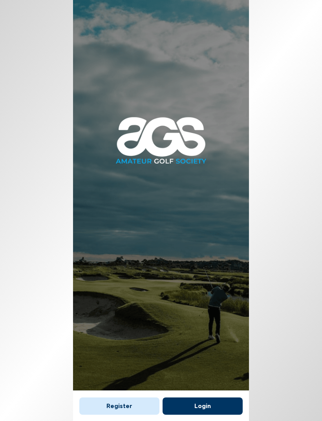
click at [129, 397] on button "Register" at bounding box center [119, 405] width 80 height 17
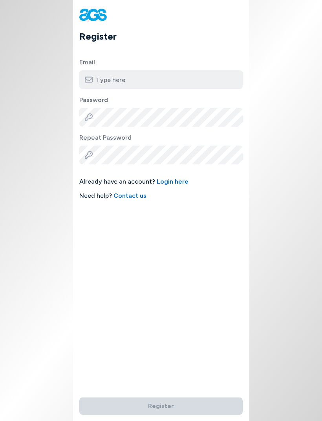
click at [150, 82] on input "email" at bounding box center [160, 79] width 163 height 19
type input "[EMAIL_ADDRESS][PERSON_NAME][DOMAIN_NAME]"
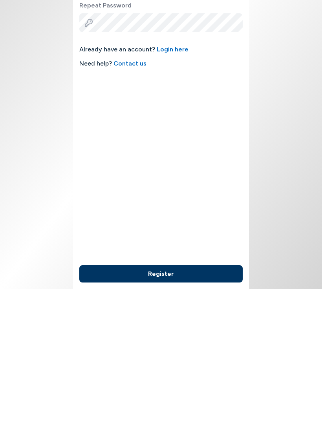
click at [194, 397] on button "Register" at bounding box center [160, 405] width 163 height 17
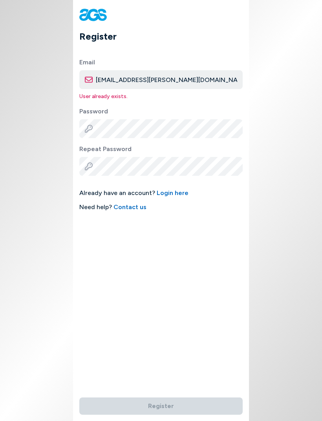
click at [167, 202] on span "Need help? Contact us" at bounding box center [160, 206] width 163 height 9
click at [173, 193] on link "Login here" at bounding box center [173, 192] width 32 height 7
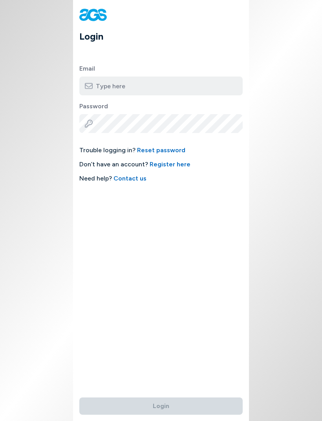
click at [166, 82] on input "email" at bounding box center [160, 86] width 163 height 19
type input "[EMAIL_ADDRESS][PERSON_NAME][DOMAIN_NAME]"
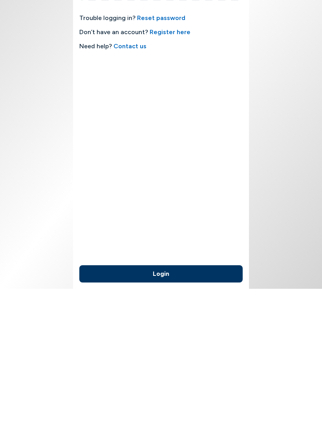
click at [186, 397] on button "Login" at bounding box center [160, 405] width 163 height 17
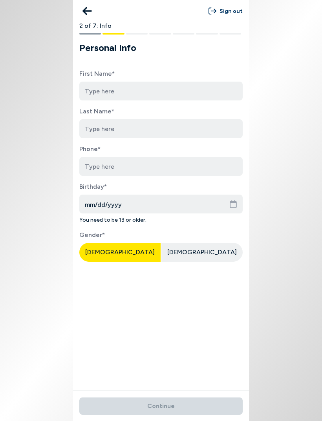
click at [88, 12] on icon at bounding box center [86, 11] width 9 height 16
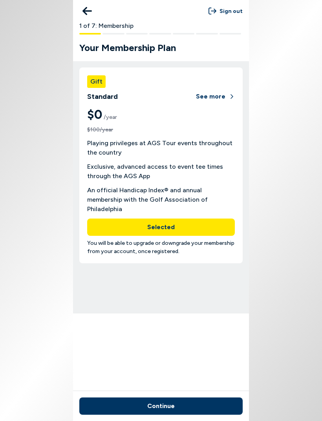
click at [205, 408] on button "Continue" at bounding box center [160, 405] width 163 height 17
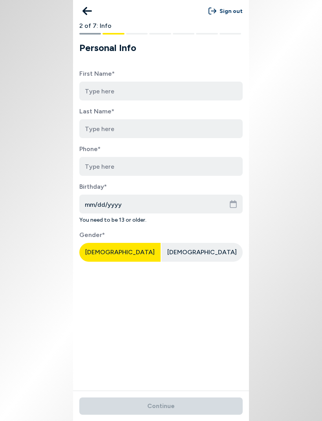
click at [92, 13] on button at bounding box center [87, 11] width 16 height 16
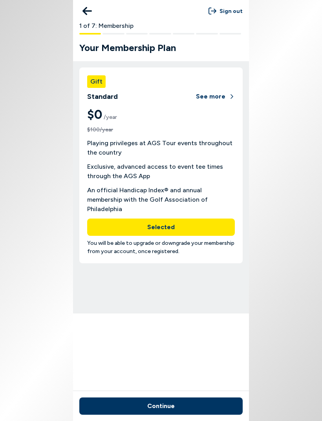
click at [217, 94] on button "See more" at bounding box center [215, 96] width 39 height 17
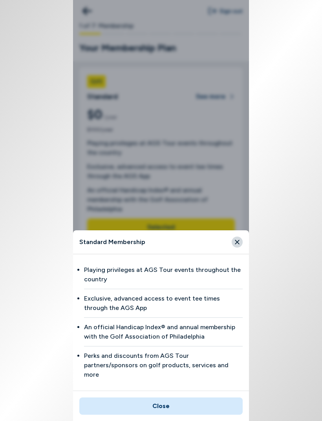
click at [194, 406] on button "Close" at bounding box center [160, 405] width 163 height 17
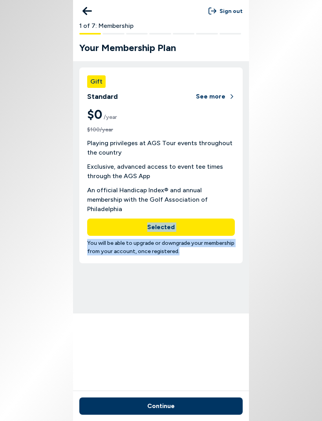
click at [282, 207] on body "Sign out 1 of 7: Membership Your Membership Plan Gift Standard See more $0 /yea…" at bounding box center [161, 210] width 322 height 421
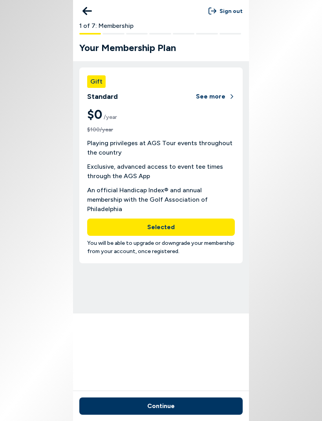
click at [173, 409] on button "Continue" at bounding box center [160, 405] width 163 height 17
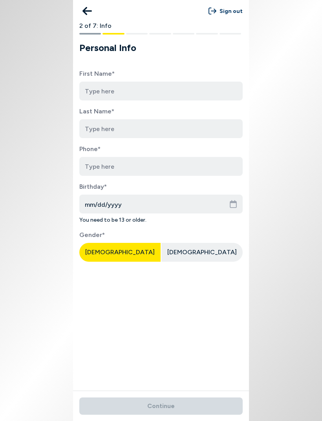
click at [142, 93] on input at bounding box center [160, 91] width 163 height 19
type input "[PERSON_NAME]"
click at [121, 132] on input at bounding box center [160, 128] width 163 height 19
type input "Brown"
click at [135, 168] on input "tel" at bounding box center [160, 166] width 163 height 19
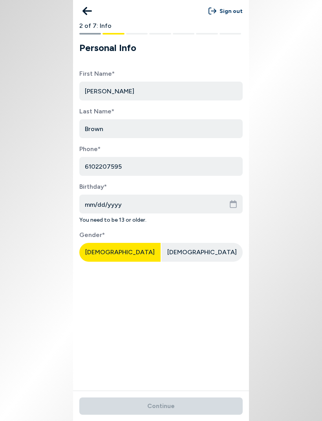
type input "6102207595"
click at [147, 202] on input "mm/dd/yyyy" at bounding box center [160, 204] width 163 height 19
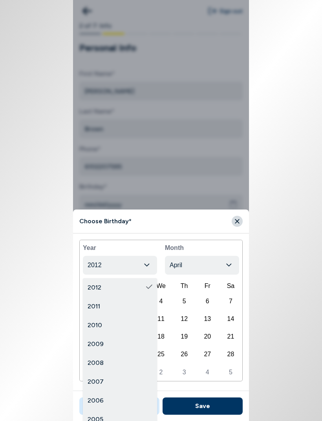
click at [149, 267] on icon "button" at bounding box center [147, 265] width 6 height 7
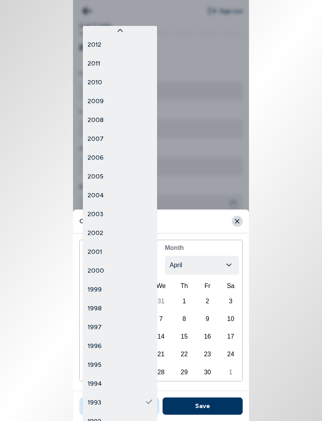
click at [138, 393] on div "1993" at bounding box center [120, 402] width 74 height 19
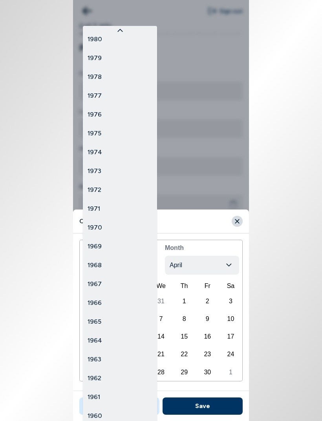
scroll to position [609, 0]
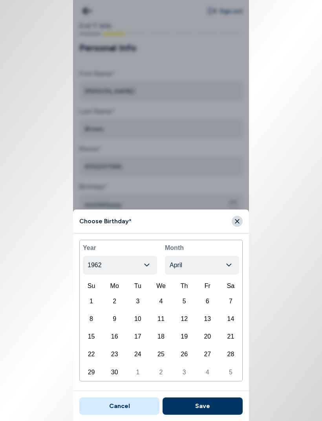
click at [94, 373] on div "29" at bounding box center [91, 372] width 21 height 16
click at [209, 407] on button "Save" at bounding box center [202, 405] width 80 height 17
type input "[DATE]"
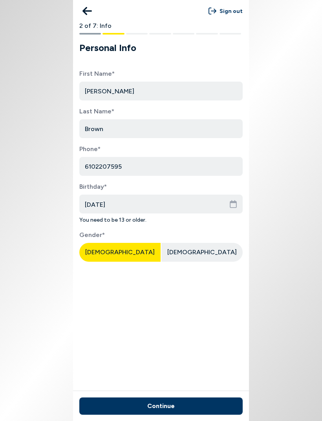
click at [122, 248] on span "[DEMOGRAPHIC_DATA]" at bounding box center [119, 251] width 69 height 7
click at [202, 407] on button "Continue" at bounding box center [160, 405] width 163 height 17
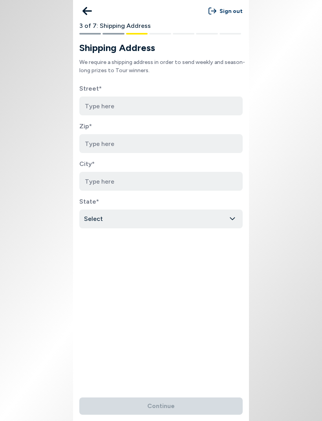
click at [162, 107] on input at bounding box center [160, 106] width 163 height 19
type input "[STREET_ADDRESS]"
click at [124, 147] on input at bounding box center [160, 143] width 163 height 19
type input "19343"
click at [127, 190] on input at bounding box center [160, 181] width 163 height 19
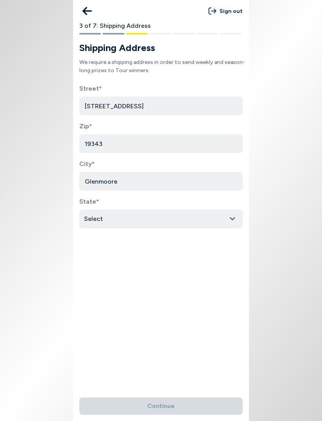
type input "Glenmoore"
click at [139, 224] on html "Sign out 3 of 7: Shipping Address Shipping Address We require a shipping addres…" at bounding box center [161, 210] width 322 height 421
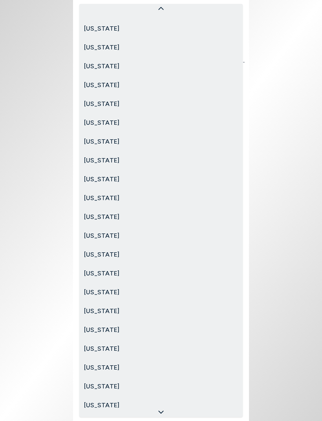
scroll to position [429, 0]
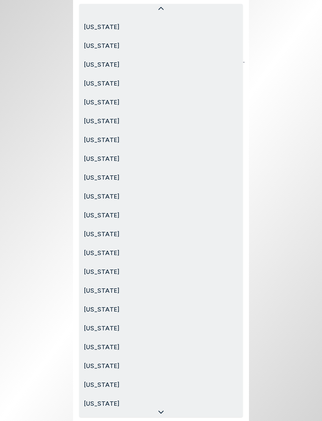
select select "[US_STATE]"
click at [155, 311] on div "Sign out 3 of 7: Shipping Address Shipping Address We require a shipping addres…" at bounding box center [161, 210] width 176 height 421
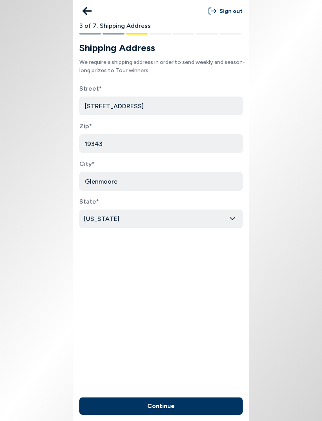
click at [176, 409] on button "Continue" at bounding box center [160, 405] width 163 height 17
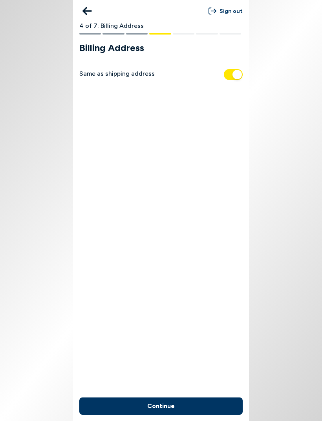
click at [198, 404] on button "Continue" at bounding box center [160, 405] width 163 height 17
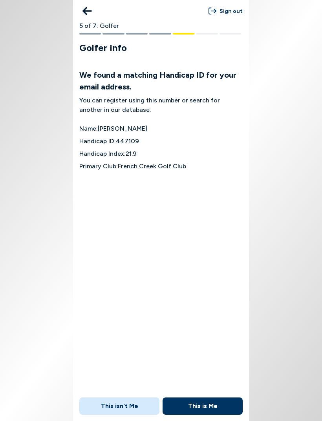
click at [211, 404] on button "This is Me" at bounding box center [202, 405] width 80 height 17
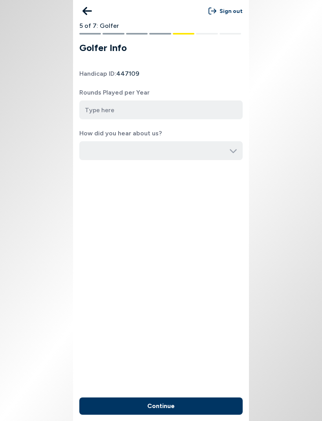
click at [146, 111] on input "number" at bounding box center [160, 109] width 163 height 19
type input "40"
click at [187, 148] on input "button" at bounding box center [160, 150] width 163 height 19
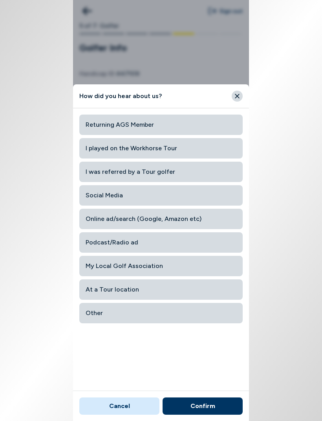
click at [160, 268] on span "My Local Golf Association" at bounding box center [161, 266] width 151 height 14
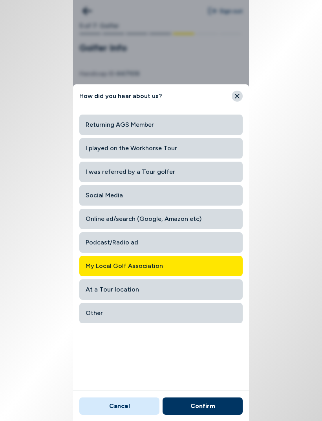
click at [213, 409] on button "Confirm" at bounding box center [202, 405] width 80 height 17
type input "My Local Golf Association"
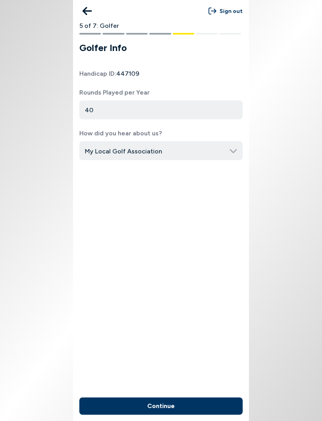
click at [189, 411] on button "Continue" at bounding box center [160, 405] width 163 height 17
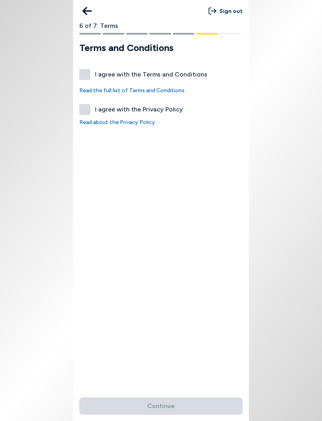
click at [86, 76] on label "I agree with the Terms and Conditions" at bounding box center [160, 74] width 163 height 11
click at [86, 76] on button "I agree with the Terms and Conditions" at bounding box center [84, 74] width 11 height 11
checkbox input "true"
click at [87, 111] on label "I agree with the Privacy Policy" at bounding box center [160, 109] width 163 height 11
click at [87, 111] on button "I agree with the Privacy Policy" at bounding box center [84, 109] width 11 height 11
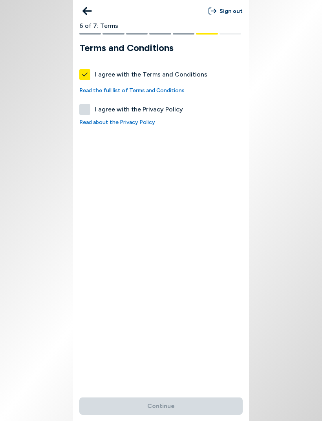
checkbox input "true"
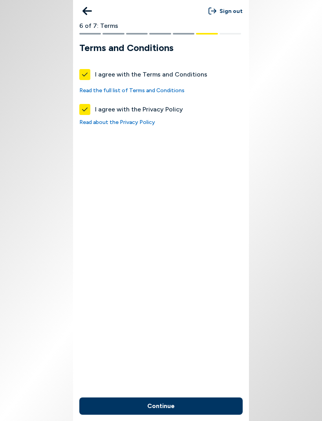
click at [193, 402] on button "Continue" at bounding box center [160, 405] width 163 height 17
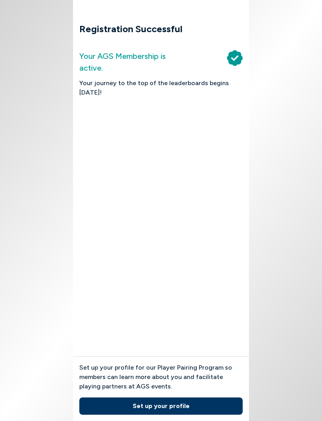
click at [205, 406] on button "Set up your profile" at bounding box center [160, 405] width 163 height 17
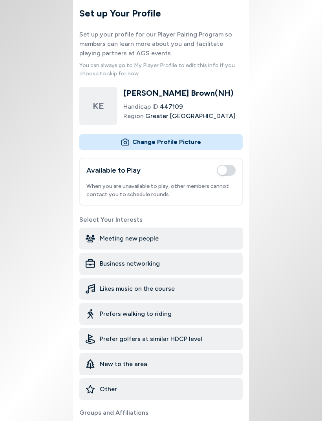
click at [230, 170] on span "button" at bounding box center [226, 170] width 19 height 11
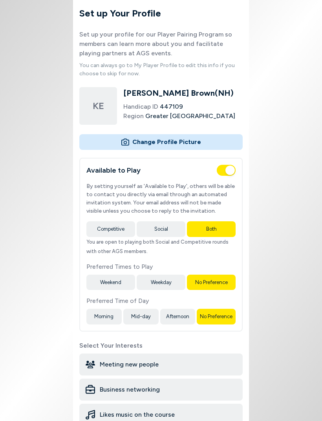
click at [177, 370] on div "Meeting new people" at bounding box center [160, 364] width 163 height 22
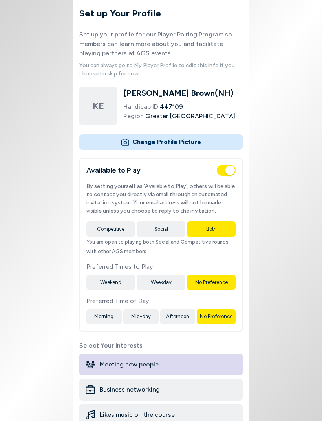
click at [188, 370] on div "Meeting new people" at bounding box center [160, 364] width 163 height 22
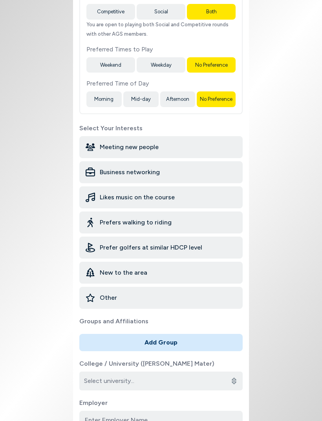
scroll to position [217, 0]
click at [228, 385] on input "College / University ([PERSON_NAME] Mater)" at bounding box center [160, 381] width 163 height 19
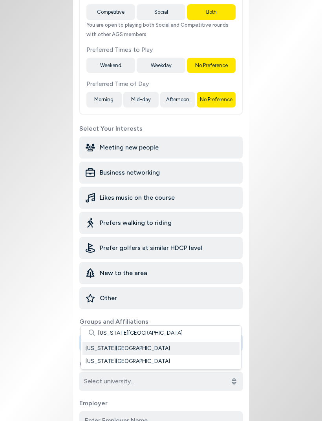
type input "[US_STATE][GEOGRAPHIC_DATA]"
click at [279, 262] on body "Set up Your Profile Set up your profile for our Player Pairing Program so membe…" at bounding box center [161, 210] width 322 height 421
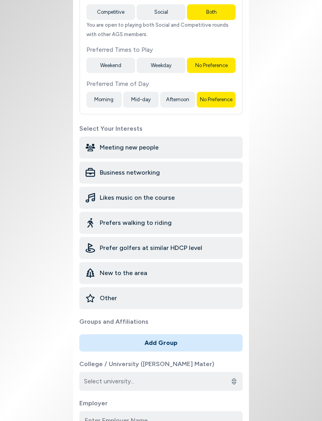
click at [212, 383] on input "College / University ([PERSON_NAME] Mater)" at bounding box center [160, 381] width 163 height 19
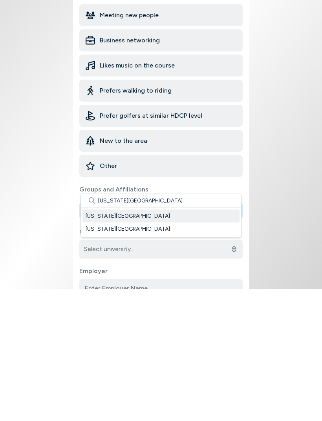
click at [130, 342] on div "West Virginia University" at bounding box center [160, 348] width 157 height 13
type input "West Virginia University"
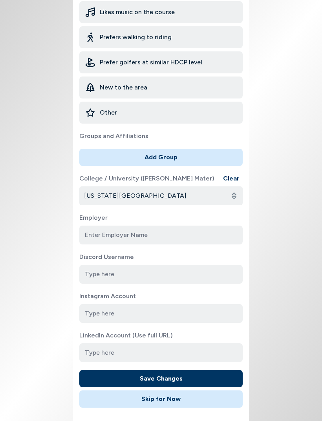
scroll to position [403, 0]
click at [206, 378] on button "Save Changes" at bounding box center [160, 378] width 163 height 17
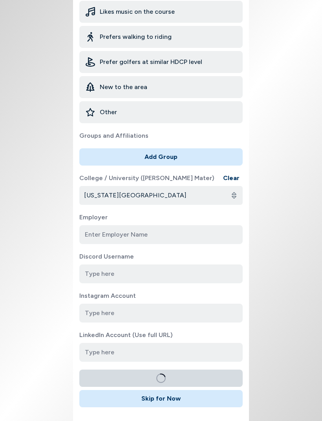
scroll to position [0, 0]
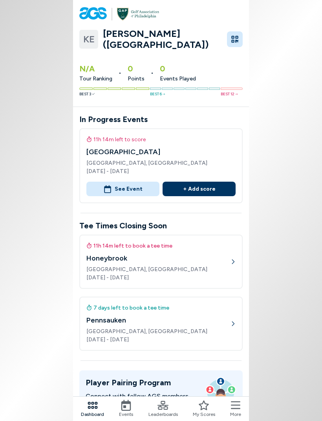
click at [233, 322] on icon at bounding box center [232, 323] width 5 height 5
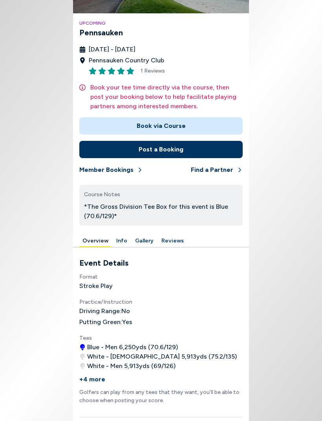
scroll to position [86, 0]
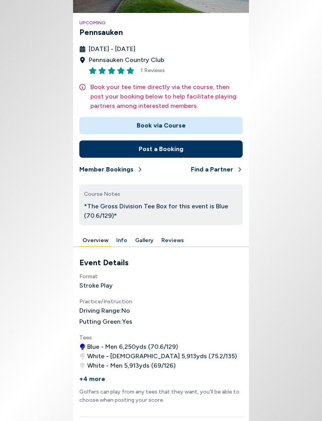
scroll to position [6, 0]
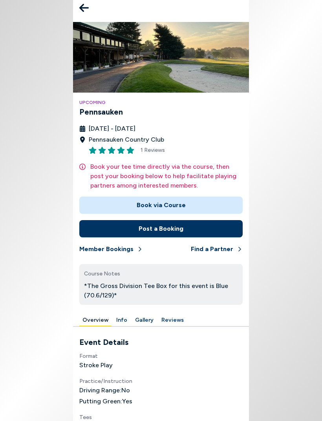
click at [84, 10] on icon at bounding box center [83, 8] width 9 height 16
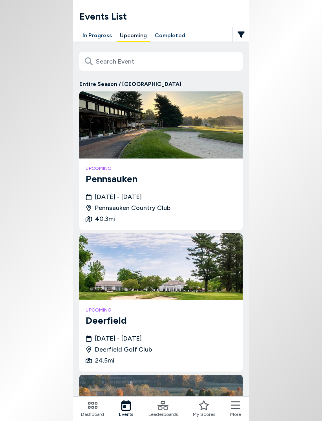
click at [5, 294] on body "Events List In Progress Upcoming Completed Entire Season / Greater Philadelphia…" at bounding box center [161, 210] width 322 height 421
click at [134, 38] on button "Upcoming" at bounding box center [133, 36] width 33 height 12
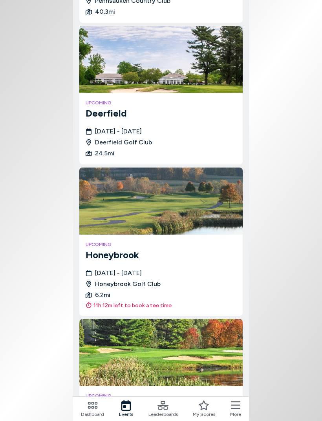
scroll to position [208, 0]
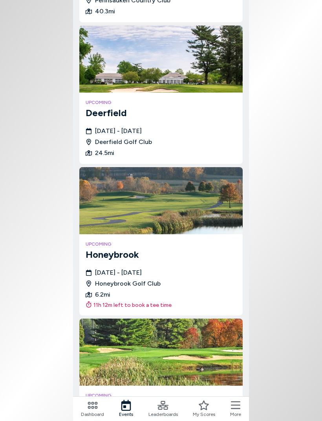
click at [162, 256] on h3 "Honeybrook" at bounding box center [161, 255] width 151 height 14
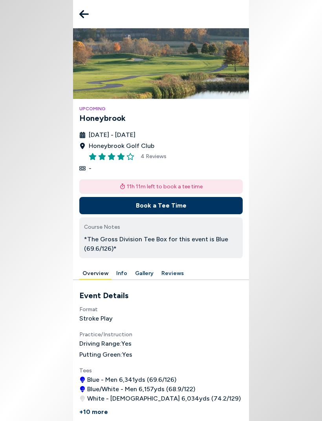
click at [217, 252] on p "*The Gross Division Tee Box for this event is Blue (69.6/126)*" at bounding box center [161, 244] width 154 height 19
click at [122, 273] on button "Info" at bounding box center [121, 274] width 17 height 12
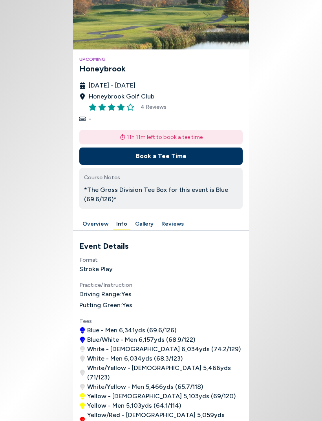
scroll to position [49, 0]
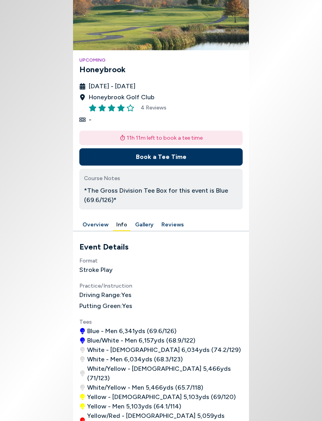
click at [118, 222] on button "Info" at bounding box center [121, 225] width 17 height 12
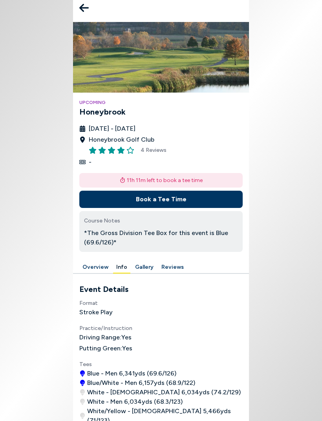
click at [229, 240] on p "*The Gross Division Tee Box for this event is Blue (69.6/126)*" at bounding box center [161, 237] width 154 height 19
click at [97, 269] on button "Overview" at bounding box center [95, 267] width 32 height 12
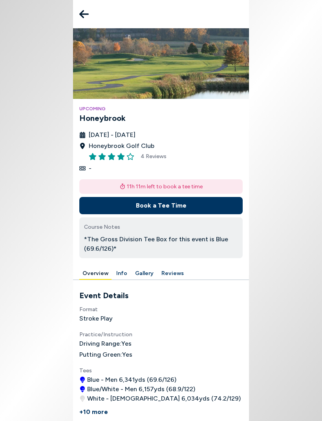
click at [180, 209] on button "Book a Tee Time" at bounding box center [160, 205] width 163 height 17
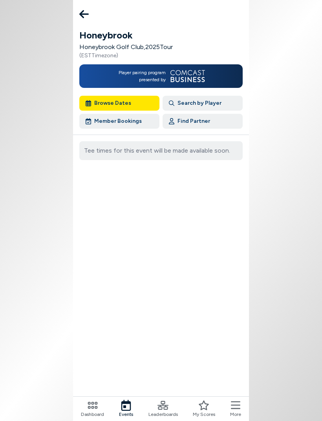
click at [119, 104] on button "Browse Dates" at bounding box center [119, 103] width 80 height 15
click at [121, 154] on div "Tee times for this event will be made available soon." at bounding box center [160, 150] width 163 height 19
click at [83, 15] on icon at bounding box center [83, 14] width 9 height 16
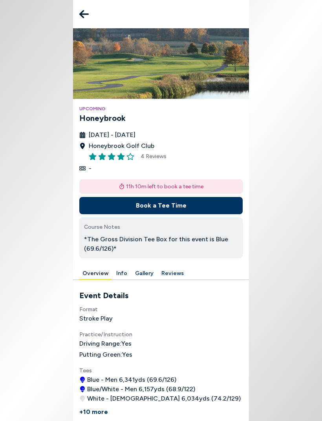
click at [86, 18] on icon at bounding box center [83, 14] width 9 height 16
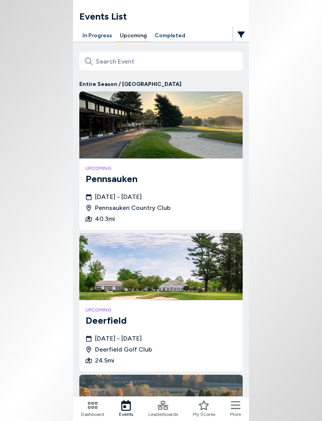
click at [160, 145] on img at bounding box center [160, 124] width 163 height 67
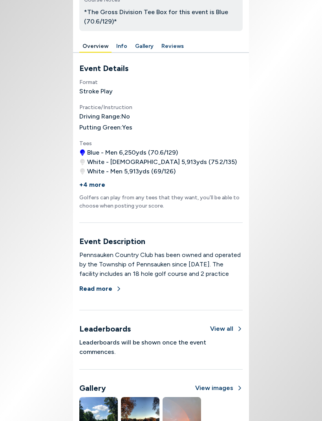
scroll to position [296, 0]
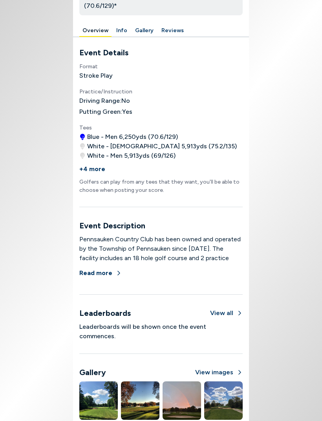
click at [100, 273] on button "Read more" at bounding box center [100, 272] width 42 height 17
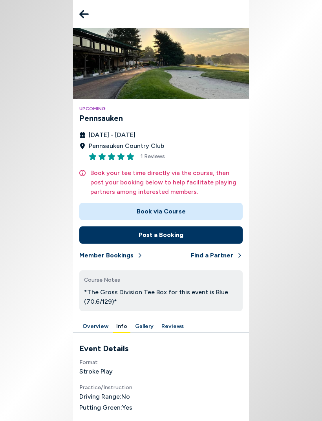
click at [122, 327] on button "Info" at bounding box center [121, 327] width 17 height 12
click at [189, 216] on button "Book via Course" at bounding box center [160, 211] width 163 height 17
click at [179, 237] on button "Post a Booking" at bounding box center [160, 234] width 163 height 17
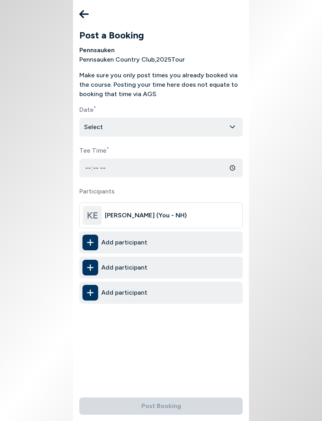
click at [81, 8] on icon at bounding box center [83, 14] width 9 height 16
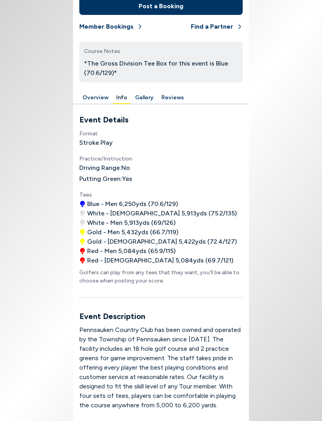
scroll to position [253, 0]
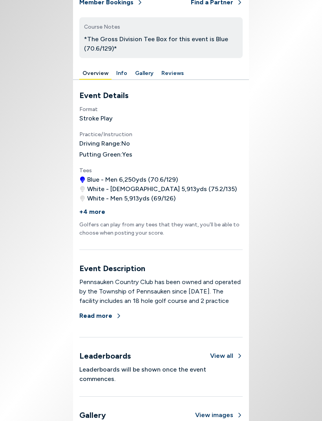
scroll to position [41, 0]
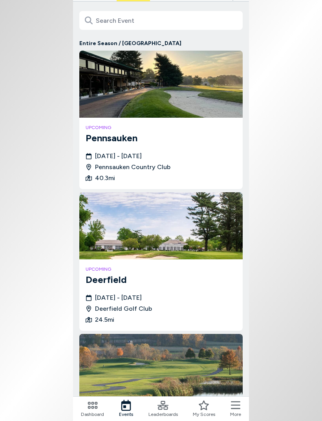
click at [168, 355] on img at bounding box center [160, 367] width 163 height 67
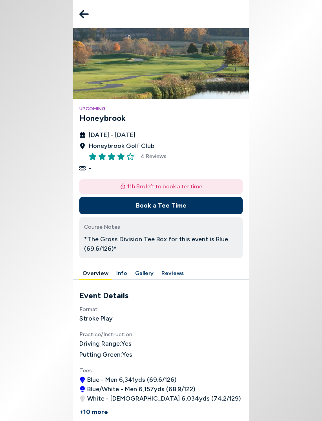
click at [203, 206] on button "Book a Tee Time" at bounding box center [160, 205] width 163 height 17
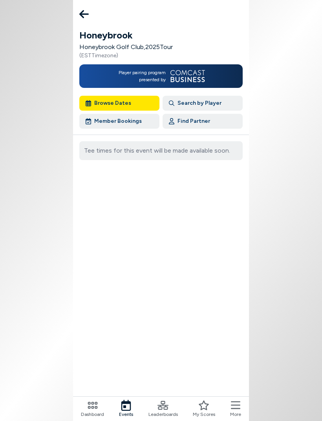
click at [133, 101] on button "Browse Dates" at bounding box center [119, 103] width 80 height 15
click at [138, 104] on button "Browse Dates" at bounding box center [119, 103] width 80 height 15
click at [211, 126] on button "Find Partner" at bounding box center [202, 121] width 80 height 15
click at [141, 104] on button "Browse Dates" at bounding box center [119, 103] width 80 height 15
click at [84, 14] on icon at bounding box center [83, 14] width 9 height 8
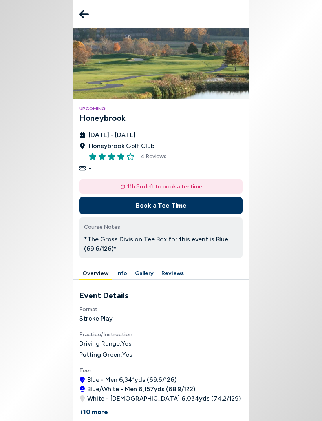
click at [87, 15] on icon at bounding box center [83, 14] width 9 height 8
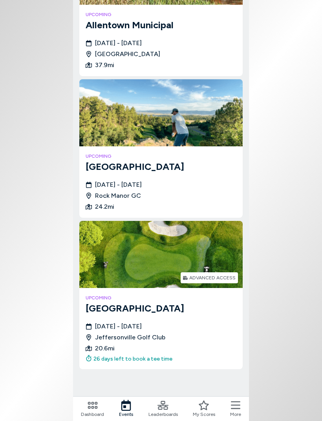
scroll to position [613, 0]
click at [202, 301] on h3 "Jeffersonville" at bounding box center [161, 308] width 151 height 14
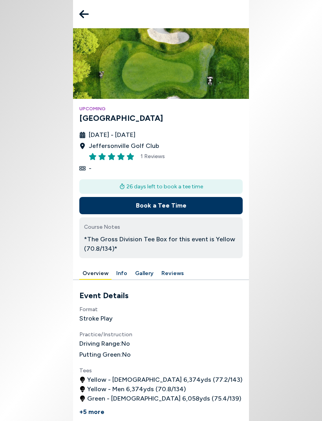
click at [175, 208] on button "Book a Tee Time" at bounding box center [160, 205] width 163 height 17
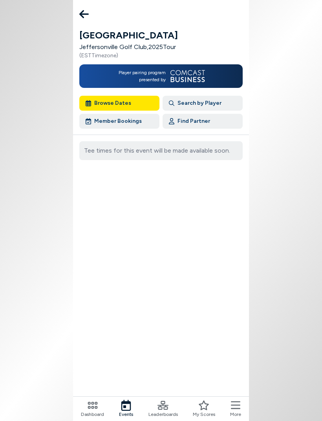
click at [123, 98] on button "Browse Dates" at bounding box center [119, 103] width 80 height 15
click at [213, 165] on div "Tee times for this event will be made available soon." at bounding box center [160, 162] width 163 height 54
click at [204, 108] on button "Search by Player" at bounding box center [202, 103] width 80 height 15
click at [210, 106] on button "Search by Player" at bounding box center [202, 103] width 80 height 15
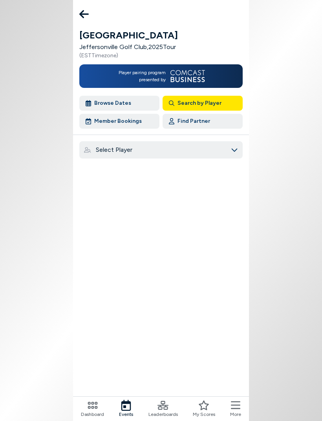
click at [169, 150] on div "Select Player" at bounding box center [163, 149] width 135 height 9
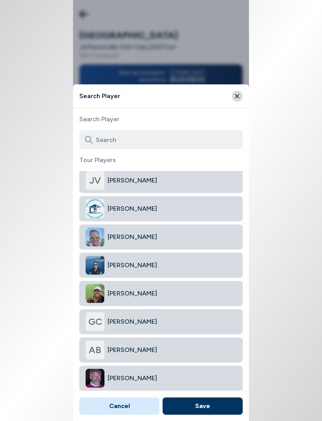
scroll to position [512, 0]
click at [192, 333] on button "GC Greg Coletto" at bounding box center [160, 321] width 163 height 25
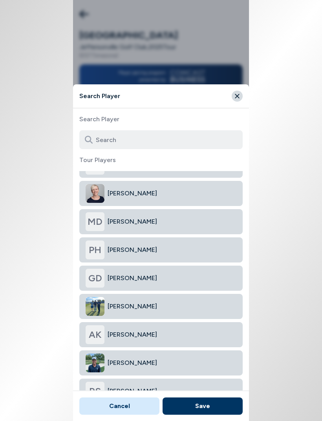
scroll to position [12362, 0]
click at [158, 313] on button "Matt Smith" at bounding box center [160, 306] width 163 height 25
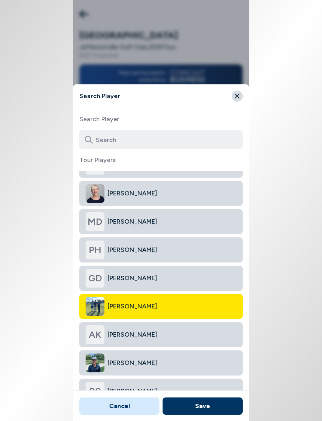
click at [152, 309] on span "Matt Smith" at bounding box center [171, 306] width 129 height 9
click at [180, 277] on span "Grant Diener" at bounding box center [171, 277] width 129 height 9
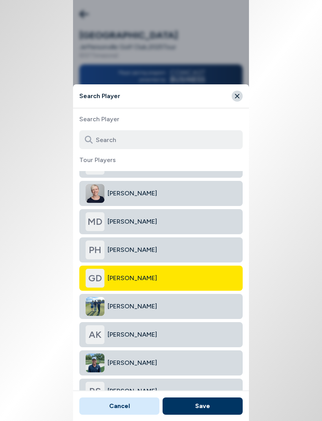
click at [171, 311] on button "Matt Smith" at bounding box center [160, 306] width 163 height 25
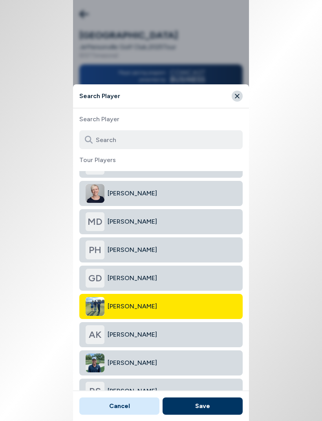
click at [175, 280] on span "Grant Diener" at bounding box center [171, 277] width 129 height 9
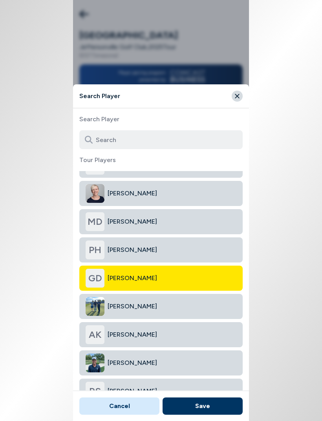
click at [178, 317] on button "Matt Smith" at bounding box center [160, 306] width 163 height 25
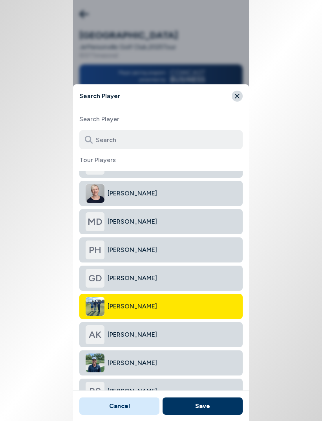
click at [165, 285] on button "GD Grant Diener" at bounding box center [160, 278] width 163 height 25
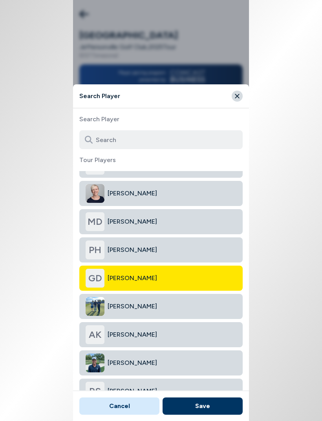
click at [177, 249] on span "Phil Haag" at bounding box center [171, 249] width 129 height 9
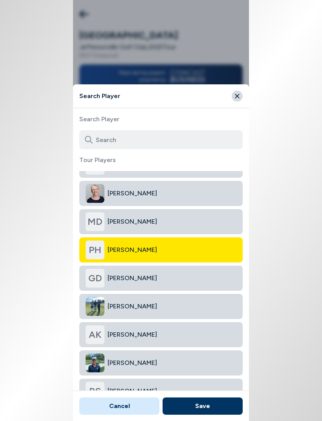
click at [132, 406] on button "Cancel" at bounding box center [119, 405] width 80 height 17
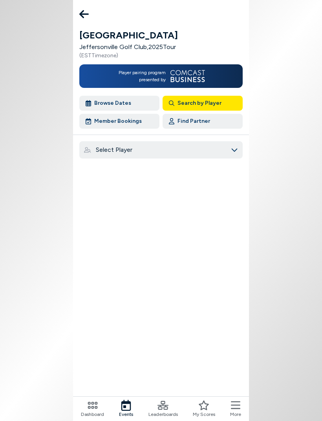
click at [212, 110] on button "Search by Player" at bounding box center [202, 103] width 80 height 15
click at [202, 104] on button "Search by Player" at bounding box center [202, 103] width 80 height 15
click at [195, 104] on button "Search by Player" at bounding box center [202, 103] width 80 height 15
click at [182, 152] on div "Select Player" at bounding box center [163, 149] width 135 height 9
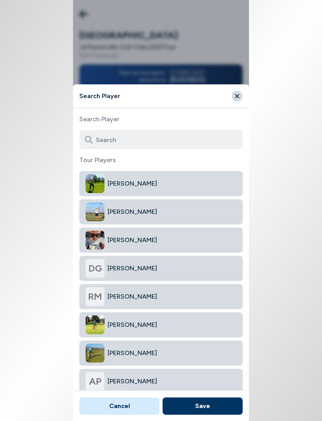
click at [137, 147] on input at bounding box center [160, 139] width 163 height 19
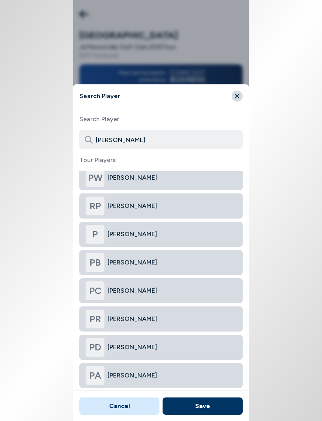
scroll to position [5, 0]
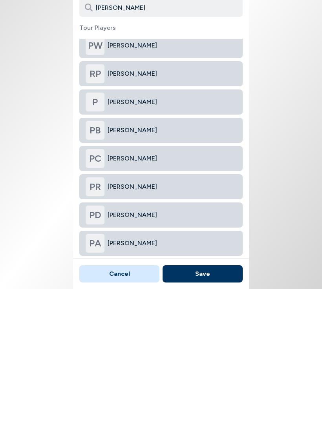
type input "Paul"
click at [182, 342] on span "Paul Dahm" at bounding box center [171, 346] width 129 height 9
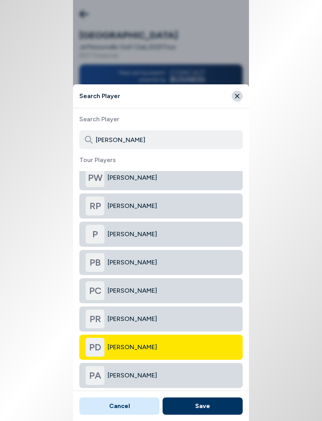
click at [279, 312] on html "Jeffersonville Jeffersonville Golf Club , 2025 Tour ( EST Timezone) Player pair…" at bounding box center [161, 210] width 322 height 421
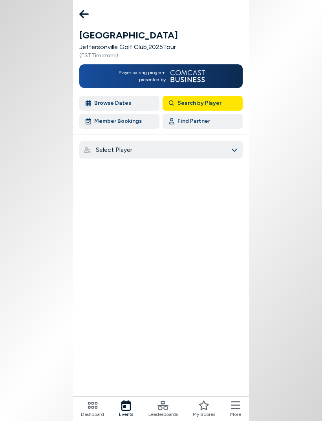
click at [223, 108] on button "Search by Player" at bounding box center [202, 103] width 80 height 15
click at [212, 107] on button "Search by Player" at bounding box center [202, 103] width 80 height 15
click at [213, 105] on button "Search by Player" at bounding box center [202, 103] width 80 height 15
click at [276, 170] on body "Jeffersonville Jeffersonville Golf Club , 2025 Tour ( EST Timezone) Player pair…" at bounding box center [161, 210] width 322 height 421
click at [224, 151] on div "Select Player" at bounding box center [163, 149] width 135 height 9
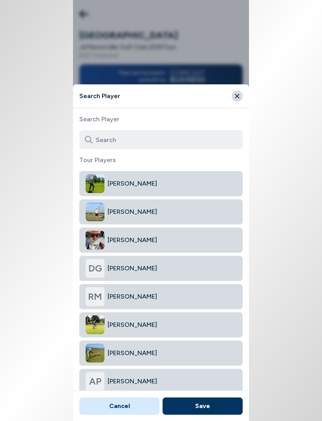
scroll to position [0, 0]
click at [237, 100] on button "Close" at bounding box center [236, 96] width 11 height 11
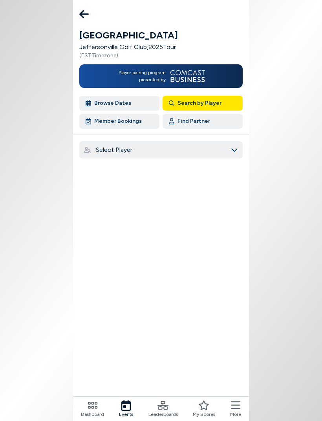
click at [155, 183] on div "Jeffersonville Jeffersonville Golf Club , 2025 Tour ( EST Timezone) Player pair…" at bounding box center [161, 210] width 176 height 421
click at [186, 148] on div "Select Player" at bounding box center [163, 149] width 135 height 9
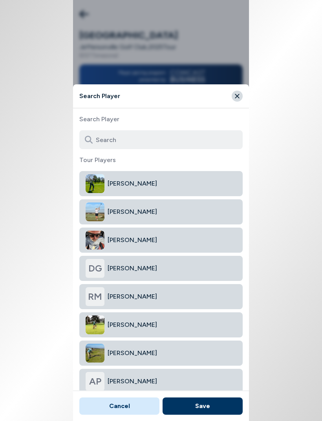
click at [302, 181] on html "Jeffersonville Jeffersonville Golf Club , 2025 Tour ( EST Timezone) Player pair…" at bounding box center [161, 210] width 322 height 421
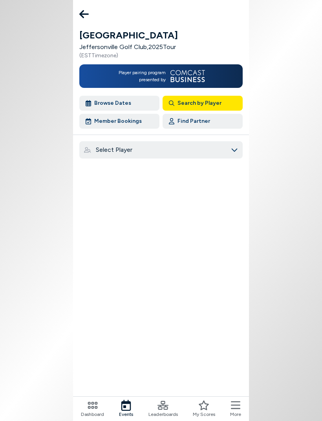
click at [134, 102] on button "Browse Dates" at bounding box center [119, 103] width 80 height 15
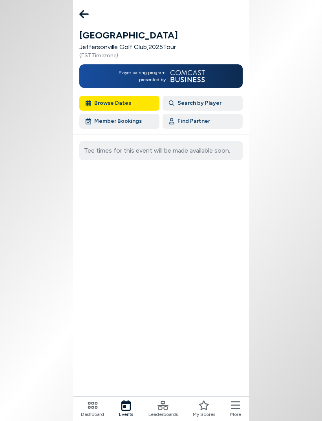
click at [90, 12] on button at bounding box center [84, 14] width 16 height 16
